Goal: Task Accomplishment & Management: Manage account settings

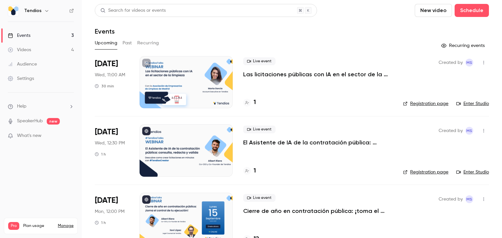
click at [279, 145] on p "El Asistente de IA de la contratación pública: consulta, redacta y valida." at bounding box center [317, 143] width 149 height 8
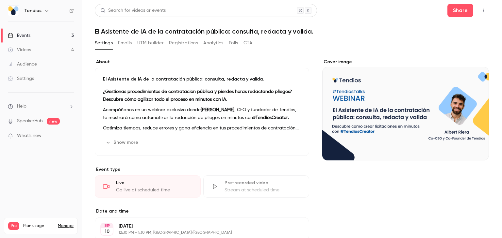
click at [174, 45] on button "Registrations" at bounding box center [183, 43] width 29 height 10
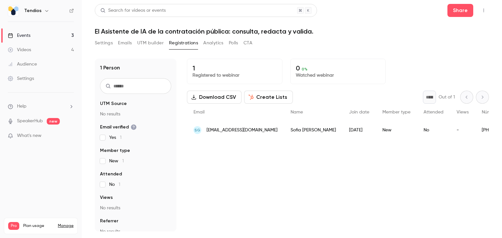
click at [97, 44] on button "Settings" at bounding box center [104, 43] width 18 height 10
click at [148, 40] on button "UTM builder" at bounding box center [150, 43] width 26 height 10
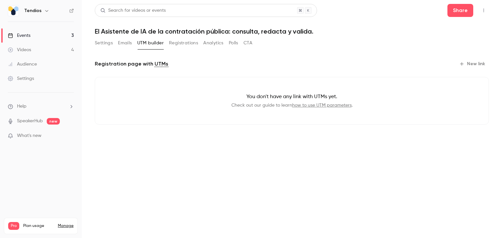
click at [129, 41] on button "Emails" at bounding box center [125, 43] width 14 height 10
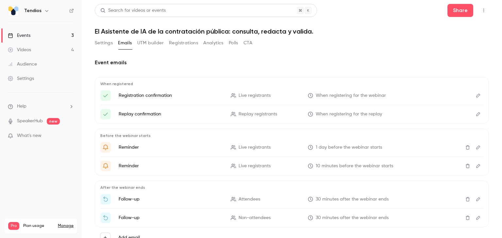
click at [152, 44] on button "UTM builder" at bounding box center [150, 43] width 26 height 10
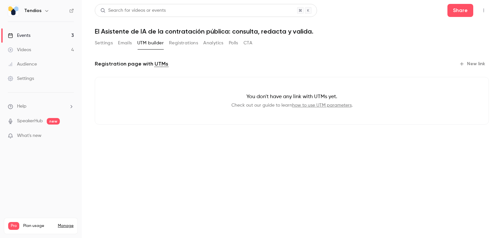
click at [125, 43] on button "Emails" at bounding box center [125, 43] width 14 height 10
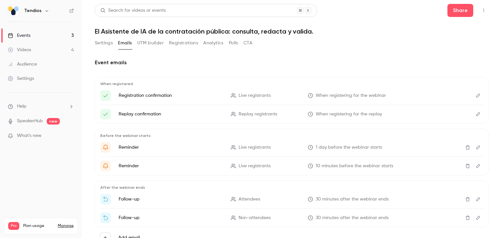
click at [103, 43] on button "Settings" at bounding box center [104, 43] width 18 height 10
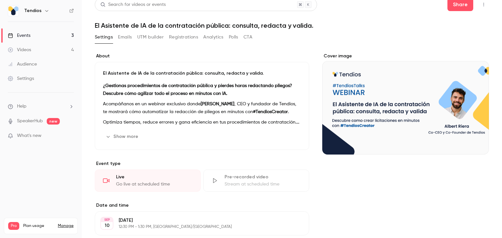
scroll to position [7, 0]
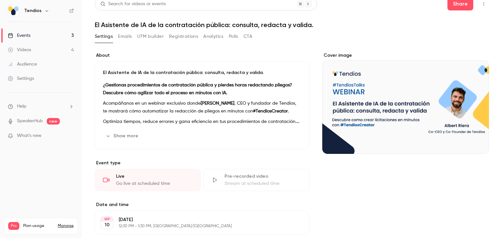
drag, startPoint x: 187, startPoint y: 30, endPoint x: 182, endPoint y: 37, distance: 8.0
click at [187, 30] on div "Search for videos or events Share El Asistente de IA de la contratación pública…" at bounding box center [292, 172] width 394 height 351
click at [182, 40] on button "Registrations" at bounding box center [183, 36] width 29 height 10
